Goal: Check status: Check status

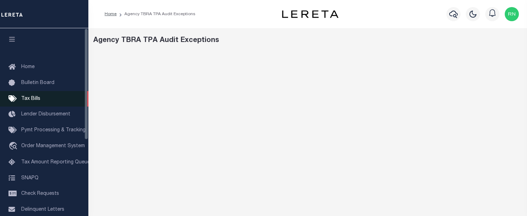
click at [38, 101] on span "Tax Bills" at bounding box center [30, 99] width 19 height 5
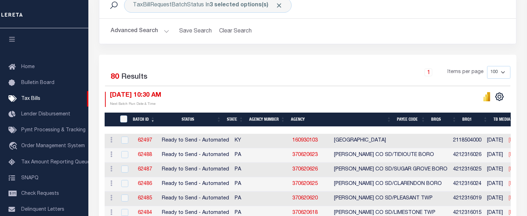
scroll to position [107, 0]
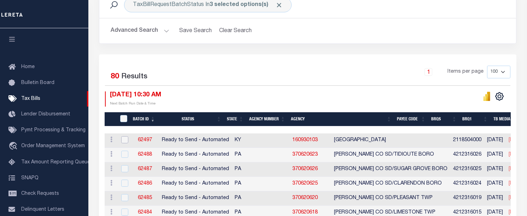
click at [122, 143] on input "checkbox" at bounding box center [124, 139] width 7 height 7
checkbox input "true"
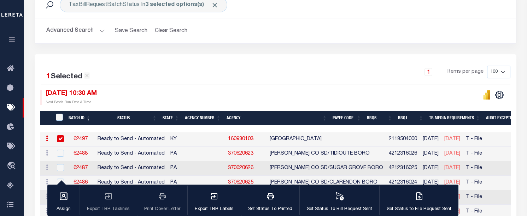
click at [171, 73] on div "1 Items per page 100 200 500 1000" at bounding box center [336, 75] width 350 height 18
